Goal: Information Seeking & Learning: Learn about a topic

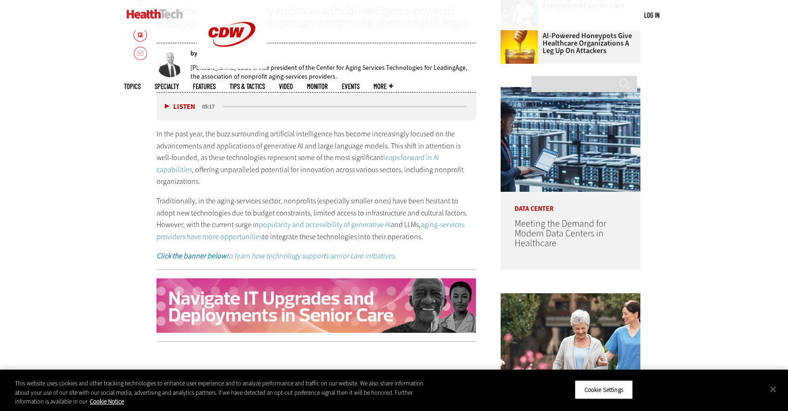
scroll to position [466, 0]
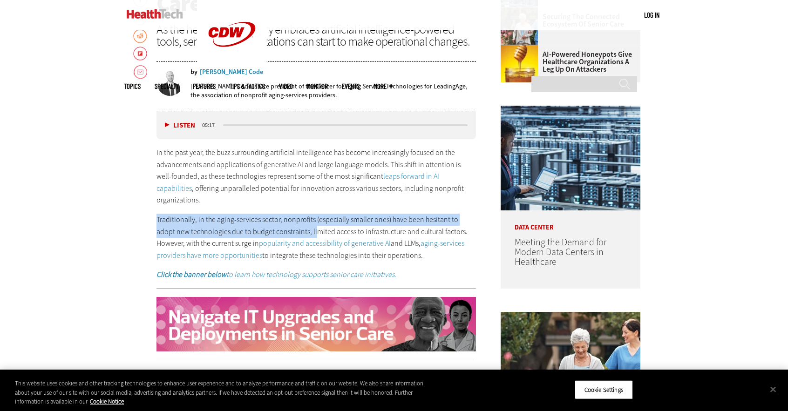
drag, startPoint x: 157, startPoint y: 205, endPoint x: 296, endPoint y: 214, distance: 139.1
click at [296, 214] on p "Traditionally, in the aging-services sector, nonprofits (especially smaller one…" at bounding box center [315, 237] width 319 height 47
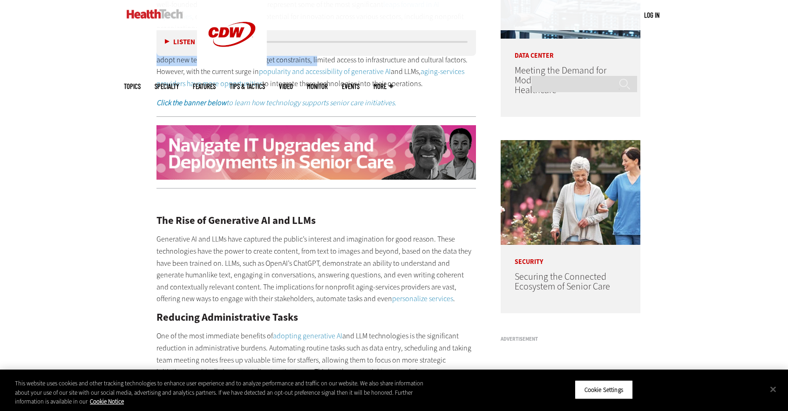
scroll to position [652, 0]
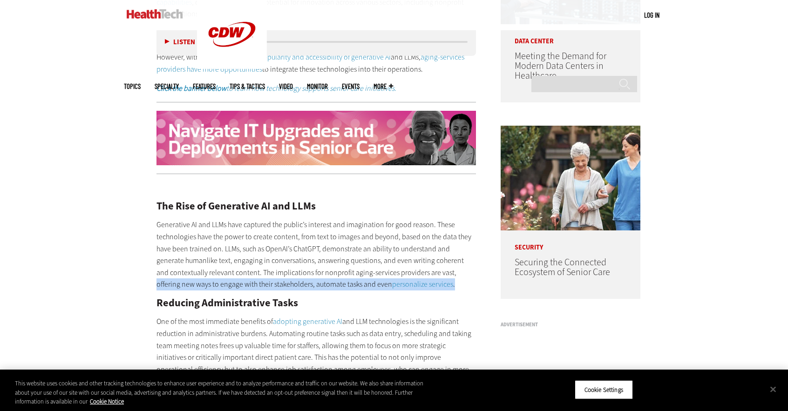
drag, startPoint x: 438, startPoint y: 263, endPoint x: 446, endPoint y: 269, distance: 10.0
click at [446, 269] on p "Generative AI and LLMs have captured the public’s interest and imagination for …" at bounding box center [315, 255] width 319 height 72
copy p "offering new ways to engage with their stakeholders, automate tasks and even pe…"
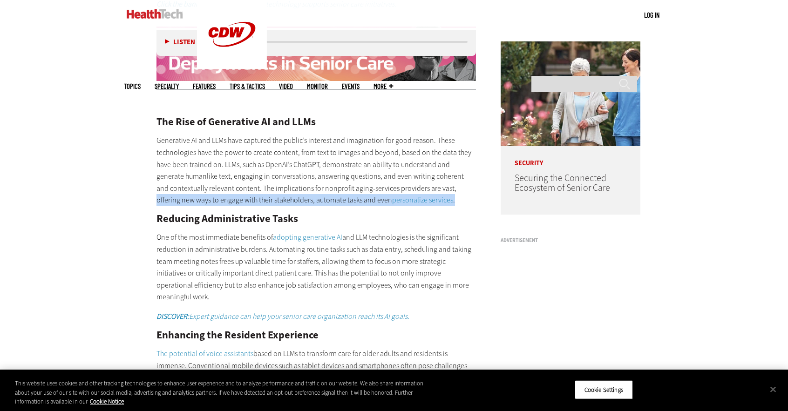
scroll to position [745, 0]
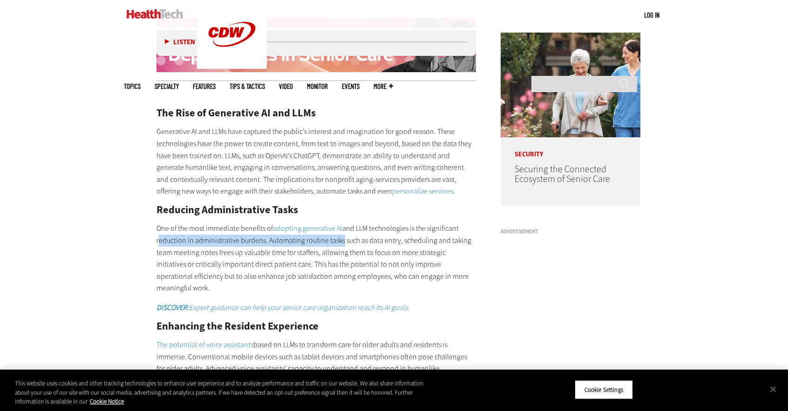
drag, startPoint x: 156, startPoint y: 231, endPoint x: 340, endPoint y: 231, distance: 183.9
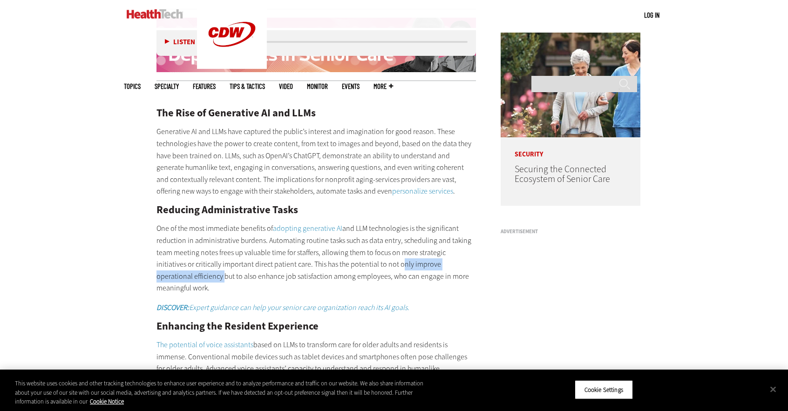
drag, startPoint x: 472, startPoint y: 251, endPoint x: 366, endPoint y: 256, distance: 106.3
click at [366, 256] on p "One of the most immediate benefits of adopting generative AI and LLM technologi…" at bounding box center [315, 259] width 319 height 72
copy p "only improve operational efficiency"
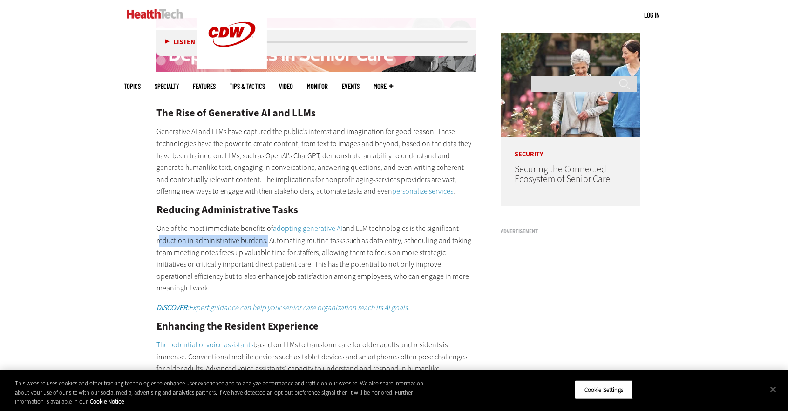
drag, startPoint x: 156, startPoint y: 230, endPoint x: 262, endPoint y: 230, distance: 105.7
click at [262, 230] on p "One of the most immediate benefits of adopting generative AI and LLM technologi…" at bounding box center [315, 259] width 319 height 72
copy p "reduction in administrative burdens"
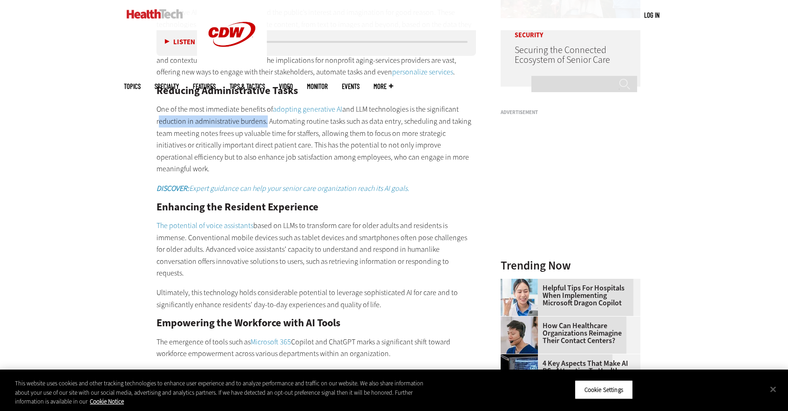
scroll to position [885, 0]
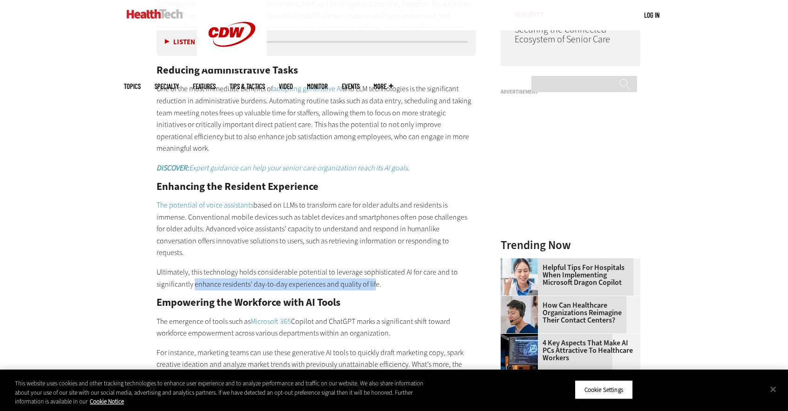
drag, startPoint x: 373, startPoint y: 245, endPoint x: 195, endPoint y: 249, distance: 177.5
click at [195, 266] on p "Ultimately, this technology holds considerable potential to leverage sophistica…" at bounding box center [315, 278] width 319 height 24
copy p "enhance residents’ day-to-day experiences and quality of lif"
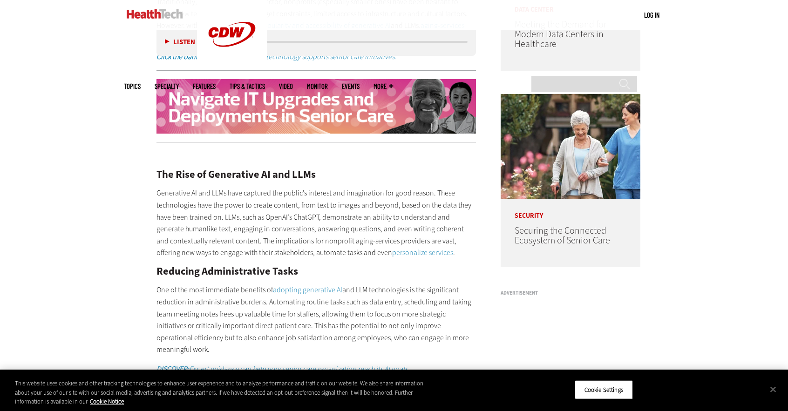
scroll to position [699, 0]
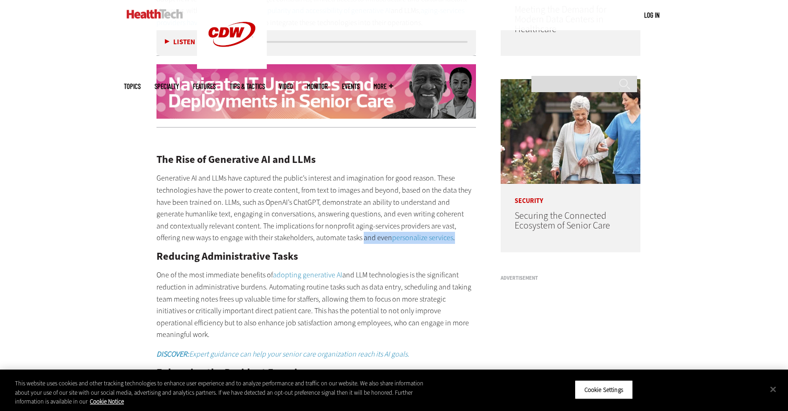
drag, startPoint x: 415, startPoint y: 225, endPoint x: 325, endPoint y: 228, distance: 90.4
click at [325, 228] on p "Generative AI and LLMs have captured the public’s interest and imagination for …" at bounding box center [315, 208] width 319 height 72
copy p "and even personalize services ."
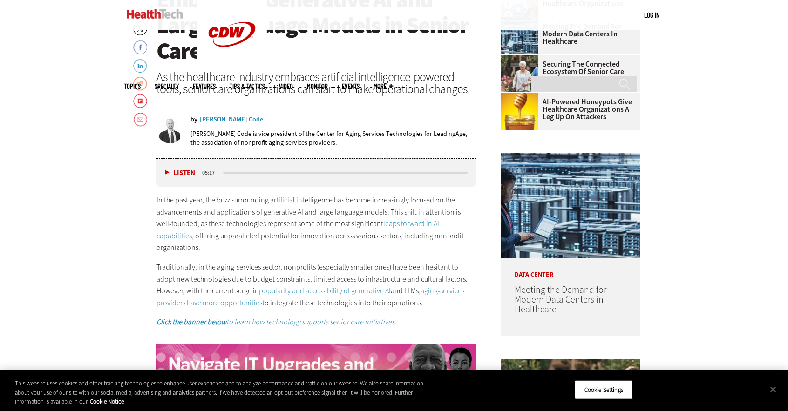
scroll to position [419, 0]
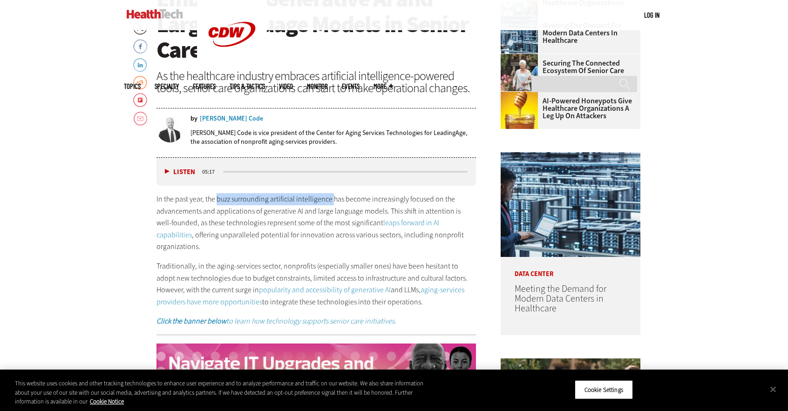
drag, startPoint x: 330, startPoint y: 194, endPoint x: 217, endPoint y: 193, distance: 113.6
click at [217, 193] on p "In the past year, the buzz surrounding artificial intelligence has become incre…" at bounding box center [315, 223] width 319 height 60
copy p "buzz surrounding artificial intelligence"
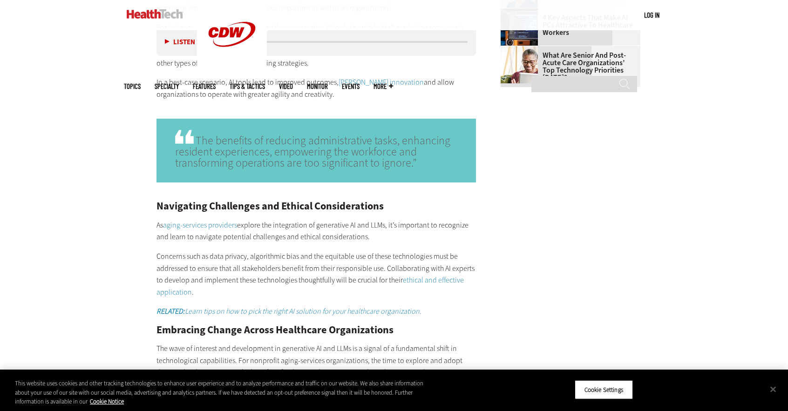
scroll to position [1211, 0]
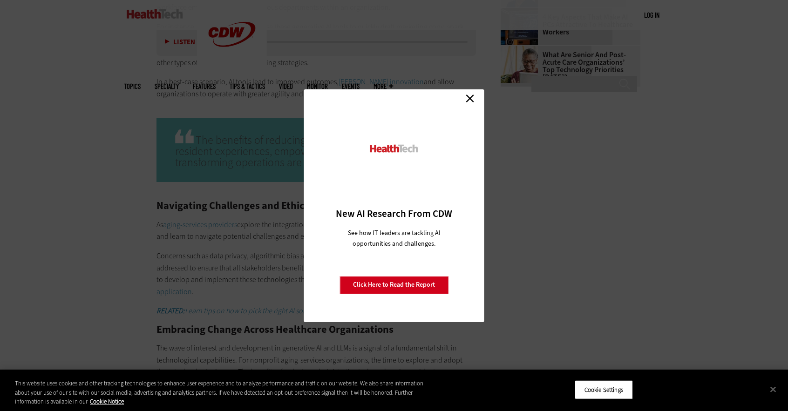
click at [471, 97] on link "Close" at bounding box center [470, 99] width 14 height 14
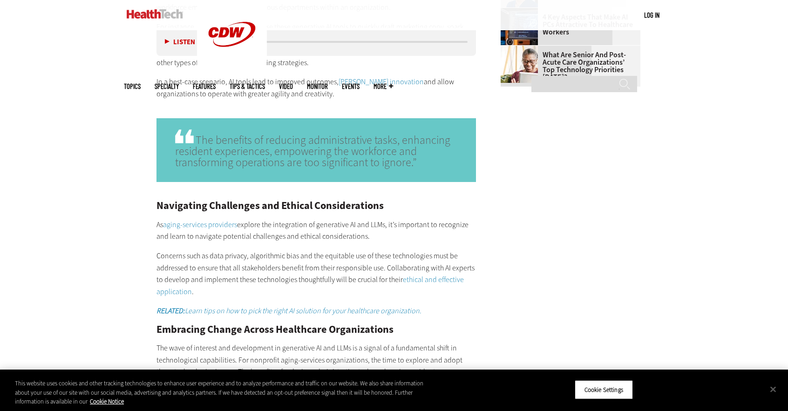
drag, startPoint x: 360, startPoint y: 198, endPoint x: 237, endPoint y: 190, distance: 123.2
click at [237, 219] on p "As aging-services providers explore the integration of generative AI and LLMs, …" at bounding box center [315, 231] width 319 height 24
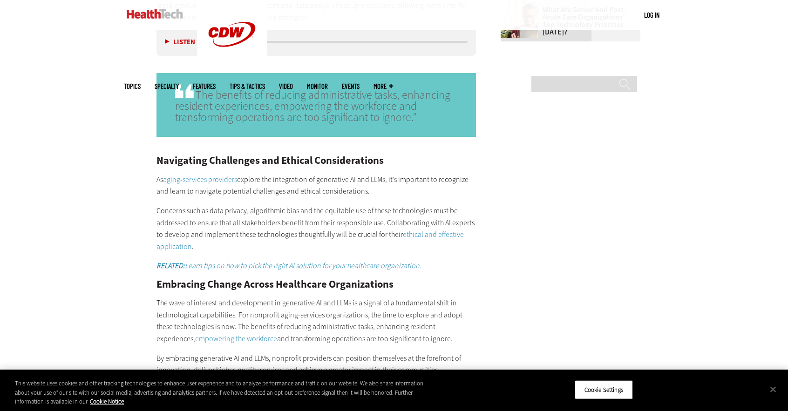
scroll to position [1304, 0]
